Goal: Information Seeking & Learning: Learn about a topic

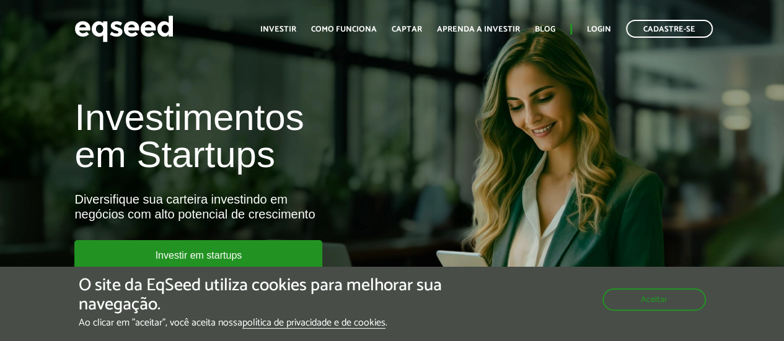
scroll to position [62, 0]
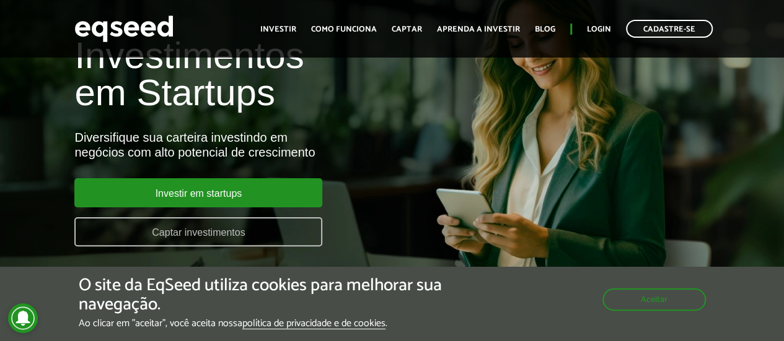
click at [229, 235] on link "Captar investimentos" at bounding box center [198, 231] width 248 height 29
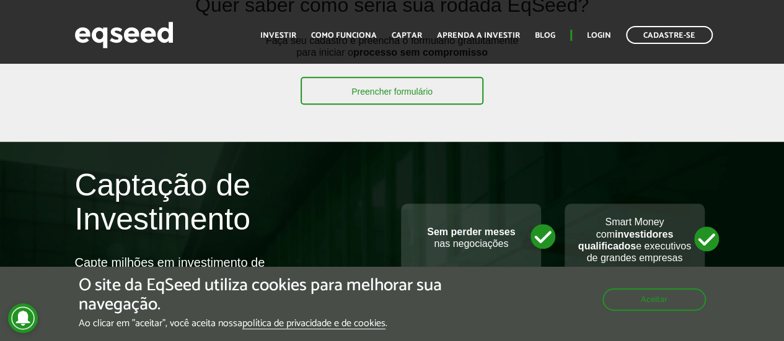
scroll to position [434, 0]
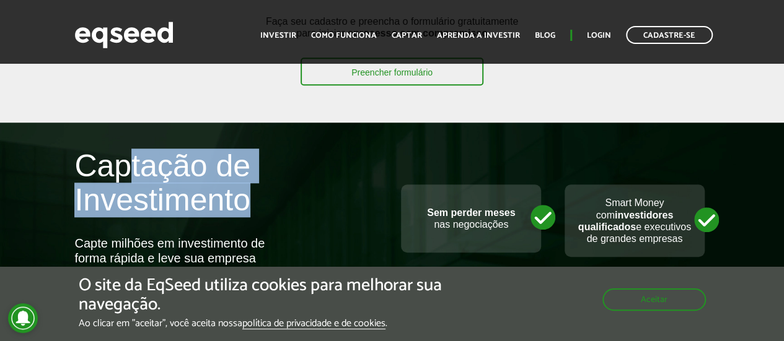
drag, startPoint x: 175, startPoint y: 162, endPoint x: 261, endPoint y: 209, distance: 98.7
click at [260, 209] on h2 "Captação de Investimento" at bounding box center [228, 192] width 308 height 87
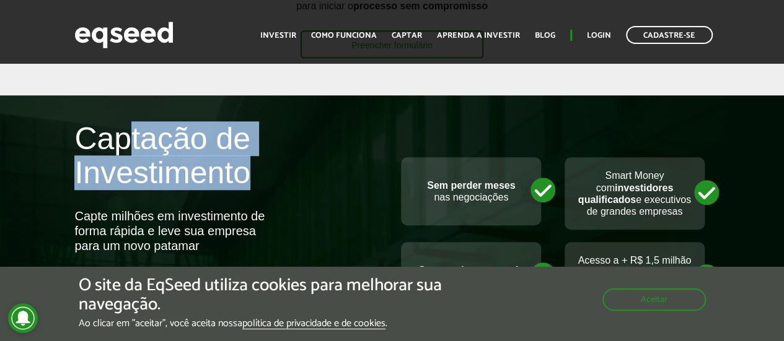
scroll to position [496, 0]
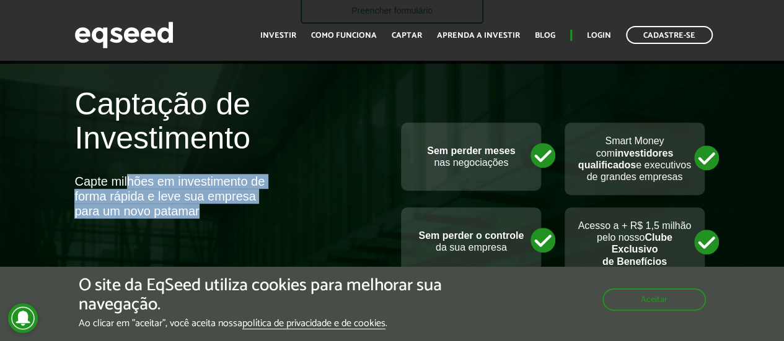
drag, startPoint x: 129, startPoint y: 178, endPoint x: 256, endPoint y: 207, distance: 130.8
click at [256, 207] on div "Capte milhões em investimento de forma rápida e leve sua empresa para um novo p…" at bounding box center [173, 196] width 198 height 45
click at [153, 195] on div "Capte milhões em investimento de forma rápida e leve sua empresa para um novo p…" at bounding box center [173, 196] width 198 height 45
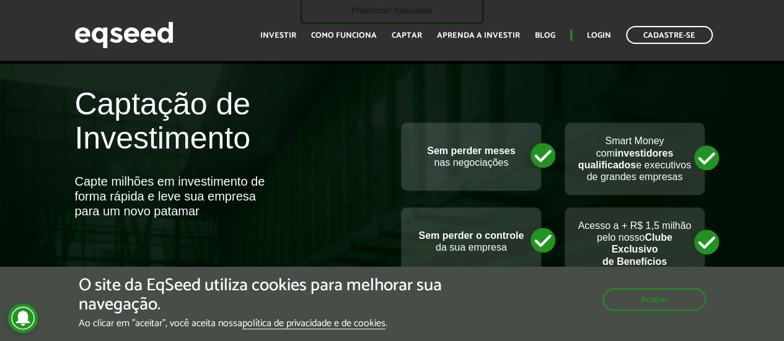
click at [123, 202] on div "Capte milhões em investimento de forma rápida e leve sua empresa para um novo p…" at bounding box center [173, 196] width 198 height 45
drag, startPoint x: 429, startPoint y: 155, endPoint x: 498, endPoint y: 176, distance: 72.3
click at [499, 174] on div "Sem perder meses nas negociações" at bounding box center [471, 157] width 140 height 68
drag, startPoint x: 615, startPoint y: 143, endPoint x: 664, endPoint y: 191, distance: 68.8
click at [672, 170] on p "Smart Money com investidores qualificados e executivos de grandes empresas" at bounding box center [634, 159] width 115 height 48
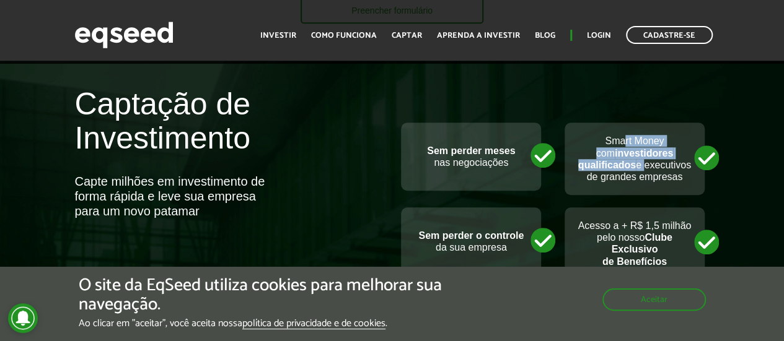
drag, startPoint x: 601, startPoint y: 179, endPoint x: 681, endPoint y: 189, distance: 81.1
click at [683, 183] on p "Smart Money com investidores qualificados e executivos de grandes empresas" at bounding box center [634, 159] width 115 height 48
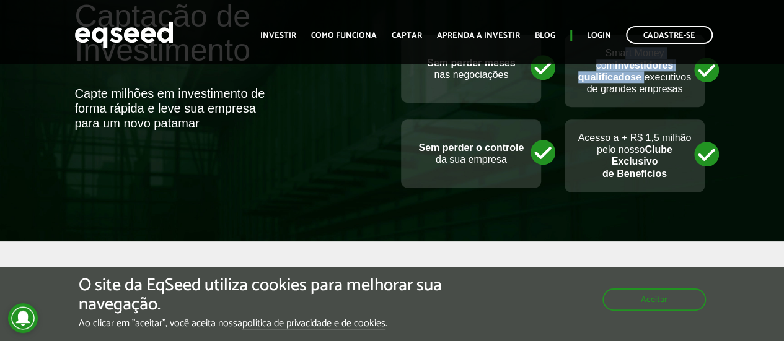
scroll to position [620, 0]
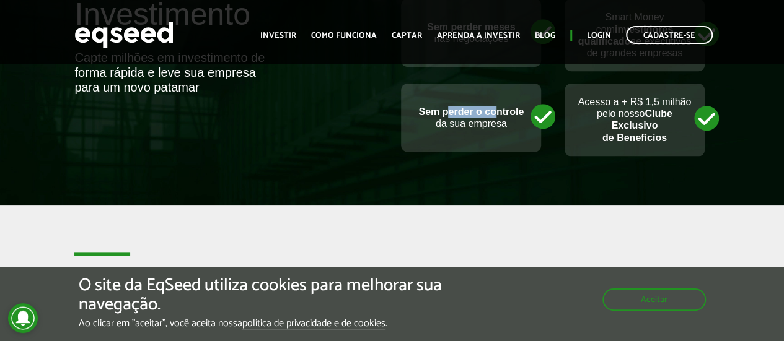
drag, startPoint x: 457, startPoint y: 122, endPoint x: 486, endPoint y: 134, distance: 31.4
click at [495, 117] on strong "Sem perder o controle" at bounding box center [470, 112] width 105 height 11
drag, startPoint x: 464, startPoint y: 136, endPoint x: 468, endPoint y: 155, distance: 20.2
click at [470, 129] on p "Sem perder o controle da sua empresa" at bounding box center [470, 118] width 115 height 24
drag, startPoint x: 600, startPoint y: 117, endPoint x: 615, endPoint y: 116, distance: 15.5
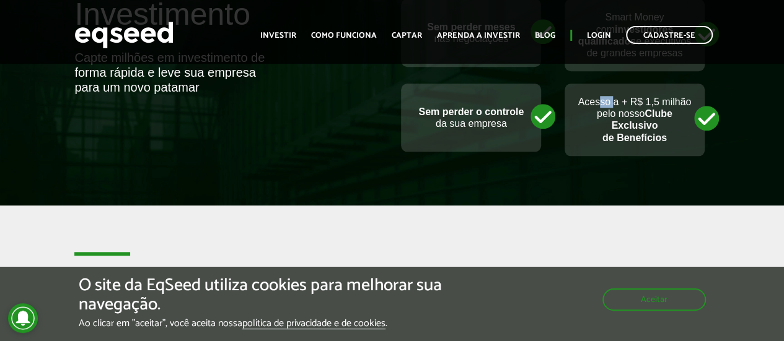
click at [615, 116] on p "Acesso a + R$ 1,5 milhão pelo nosso Clube Exclusivo de Benefícios" at bounding box center [634, 120] width 115 height 48
drag, startPoint x: 630, startPoint y: 115, endPoint x: 619, endPoint y: 152, distance: 38.8
click at [655, 130] on p "Acesso a + R$ 1,5 milhão pelo nosso Clube Exclusivo de Benefícios" at bounding box center [634, 120] width 115 height 48
drag, startPoint x: 641, startPoint y: 134, endPoint x: 623, endPoint y: 150, distance: 23.3
click at [650, 135] on strong "Clube Exclusivo de Benefícios" at bounding box center [637, 125] width 70 height 34
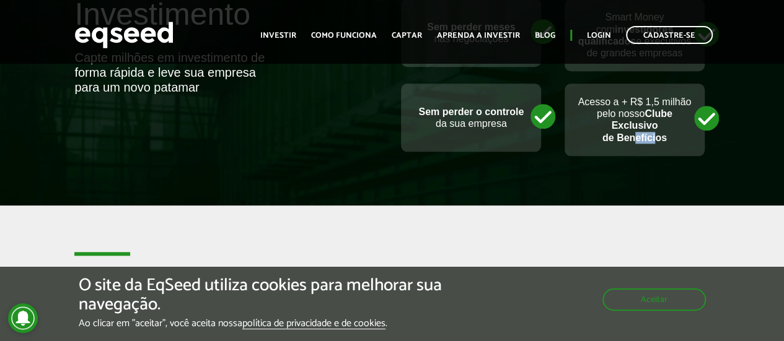
drag, startPoint x: 648, startPoint y: 147, endPoint x: 651, endPoint y: 160, distance: 13.4
click at [669, 144] on p "Acesso a + R$ 1,5 milhão pelo nosso Clube Exclusivo de Benefícios" at bounding box center [634, 120] width 115 height 48
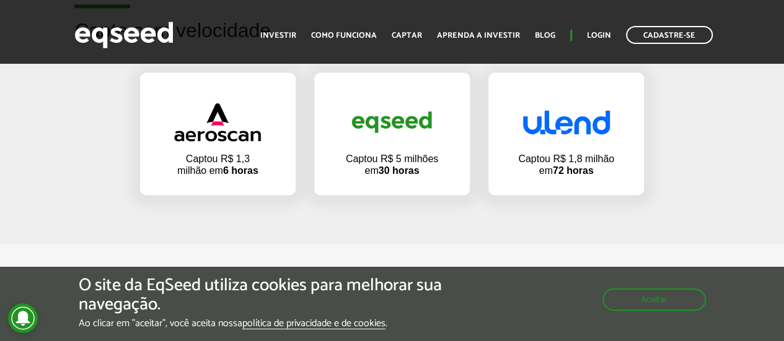
scroll to position [805, 0]
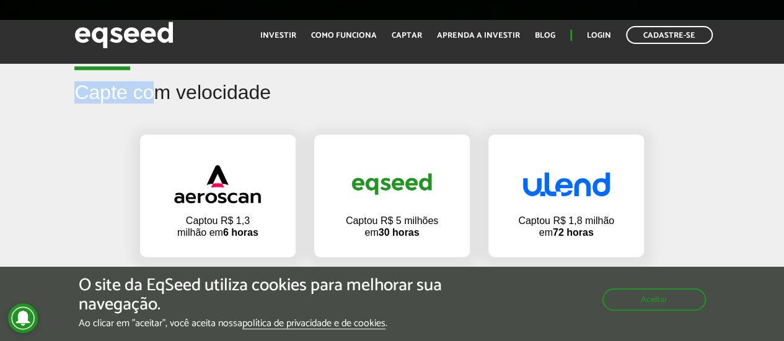
drag, startPoint x: 68, startPoint y: 107, endPoint x: 204, endPoint y: 112, distance: 136.4
click at [203, 111] on div "Capte com velocidade" at bounding box center [391, 102] width 653 height 40
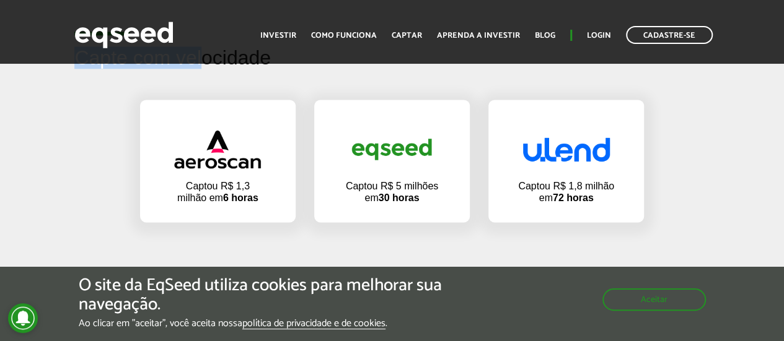
scroll to position [867, 0]
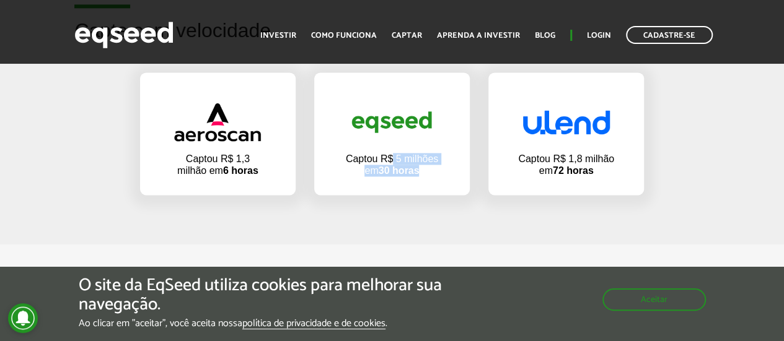
drag, startPoint x: 393, startPoint y: 172, endPoint x: 420, endPoint y: 185, distance: 29.9
click at [420, 177] on p "Captou R$ 5 milhões em 30 horas" at bounding box center [391, 165] width 93 height 24
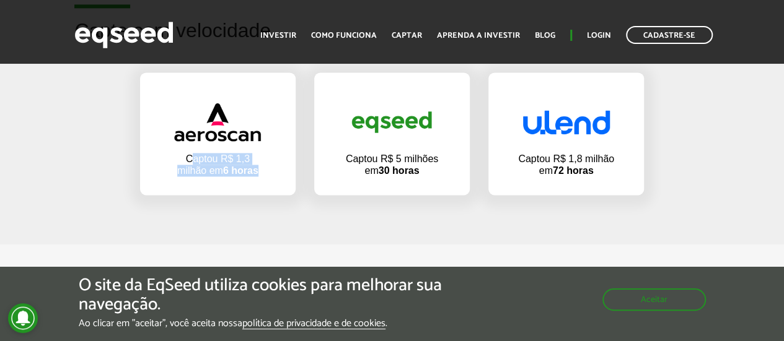
drag, startPoint x: 193, startPoint y: 168, endPoint x: 291, endPoint y: 199, distance: 103.4
click at [291, 195] on div "Captou R$ 1,3 milhão em 6 horas" at bounding box center [217, 133] width 155 height 123
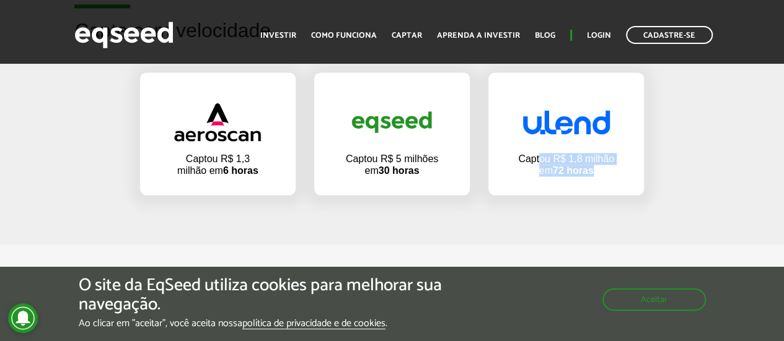
drag, startPoint x: 559, startPoint y: 173, endPoint x: 603, endPoint y: 202, distance: 53.3
click at [598, 195] on div "Captou R$ 1,8 milhão em 72 horas" at bounding box center [565, 133] width 155 height 123
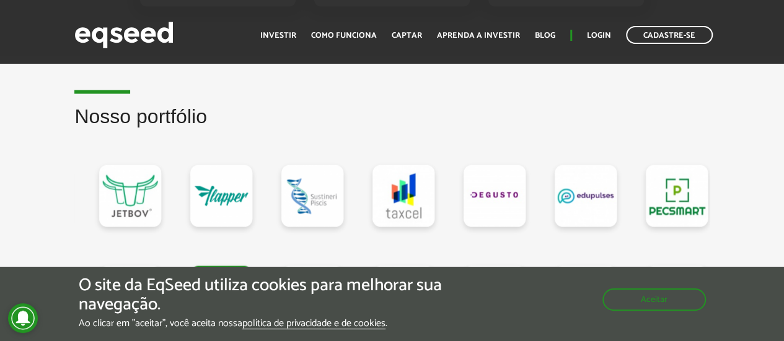
scroll to position [991, 0]
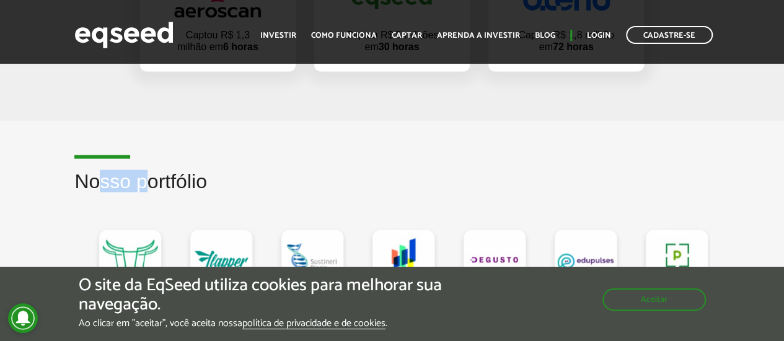
drag, startPoint x: 102, startPoint y: 184, endPoint x: 180, endPoint y: 185, distance: 78.7
click at [179, 185] on h2 "Nosso portfólio" at bounding box center [391, 190] width 634 height 40
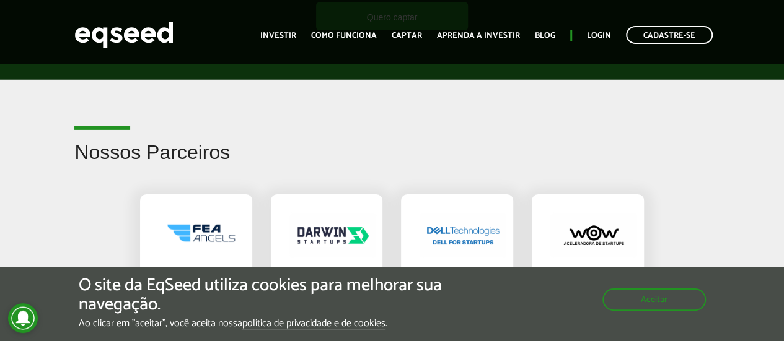
scroll to position [2044, 0]
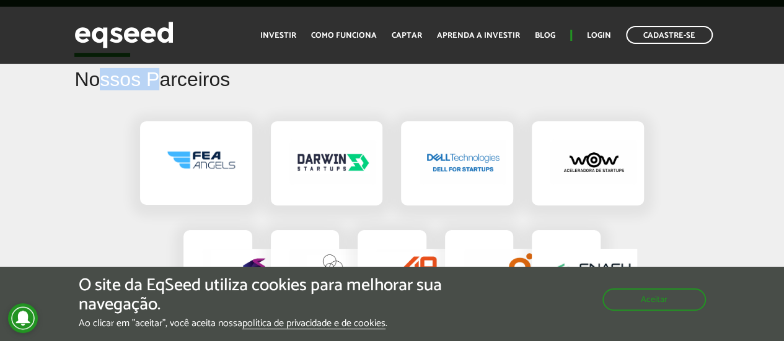
drag, startPoint x: 118, startPoint y: 77, endPoint x: 218, endPoint y: 86, distance: 100.2
click at [217, 85] on h2 "Nossos Parceiros" at bounding box center [391, 89] width 634 height 40
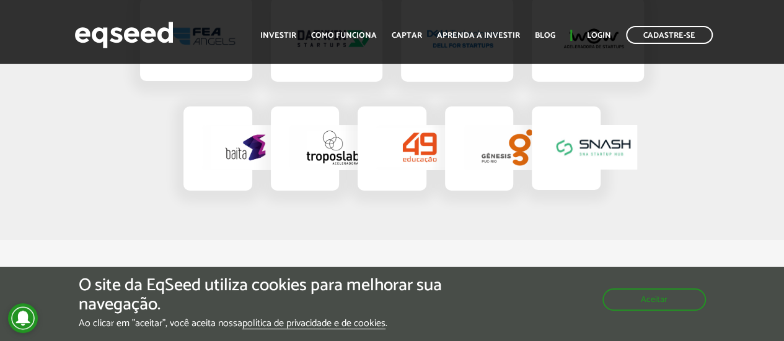
scroll to position [2230, 0]
